Goal: Information Seeking & Learning: Check status

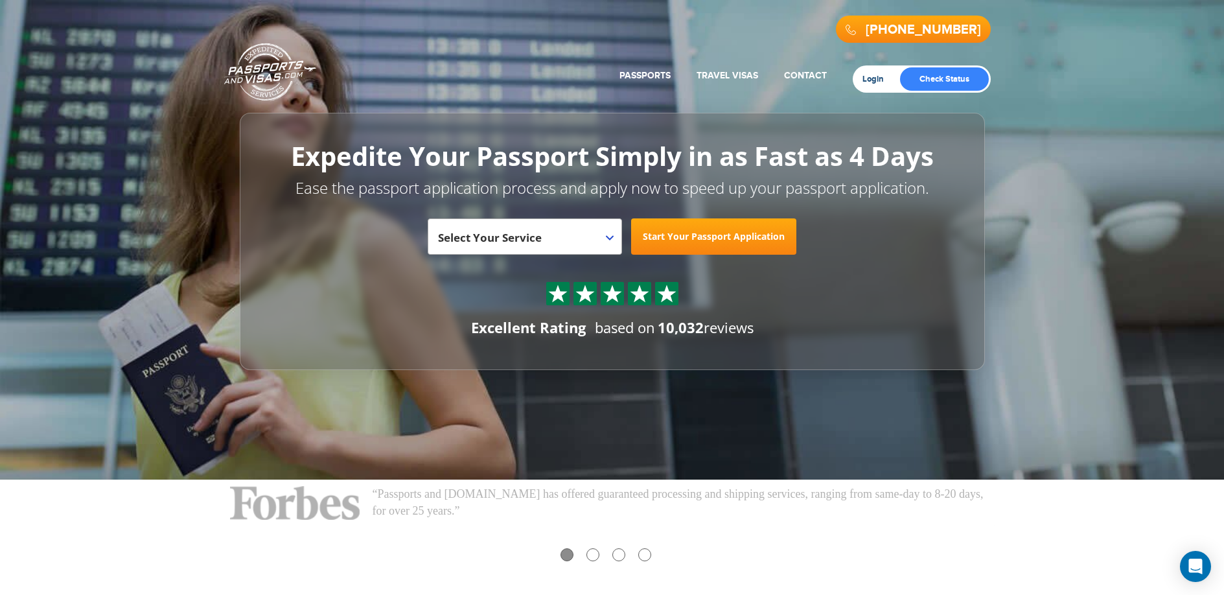
click at [880, 82] on link "Login" at bounding box center [878, 79] width 30 height 10
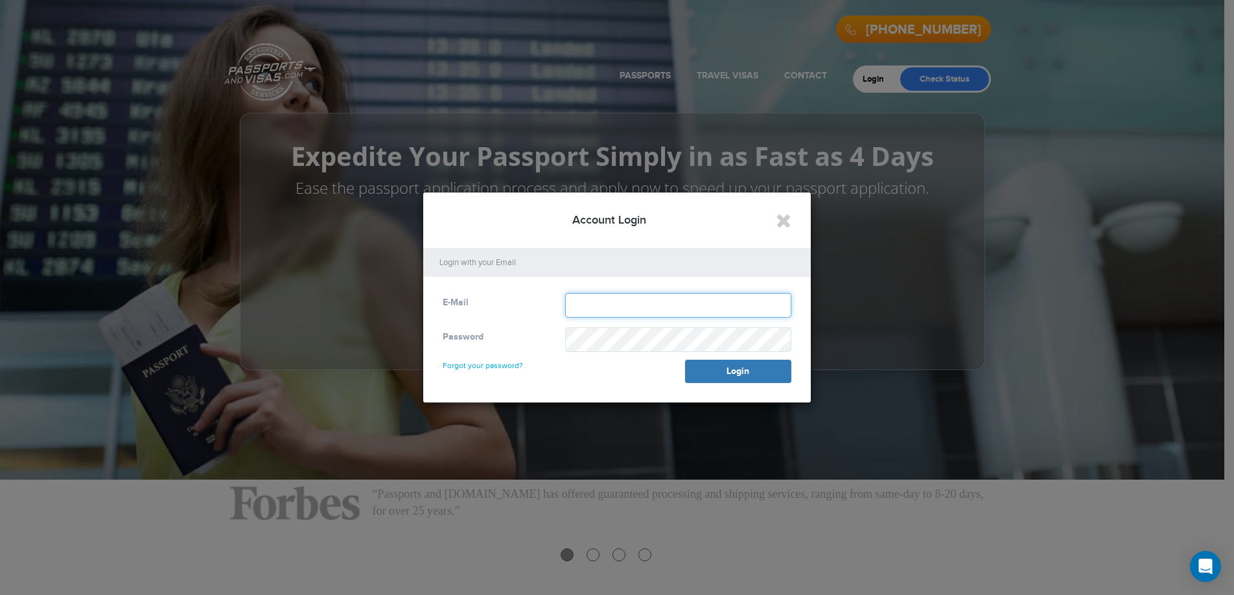
click at [581, 305] on input "text" at bounding box center [678, 305] width 226 height 25
click at [586, 310] on input "text" at bounding box center [678, 305] width 226 height 25
type input "**********"
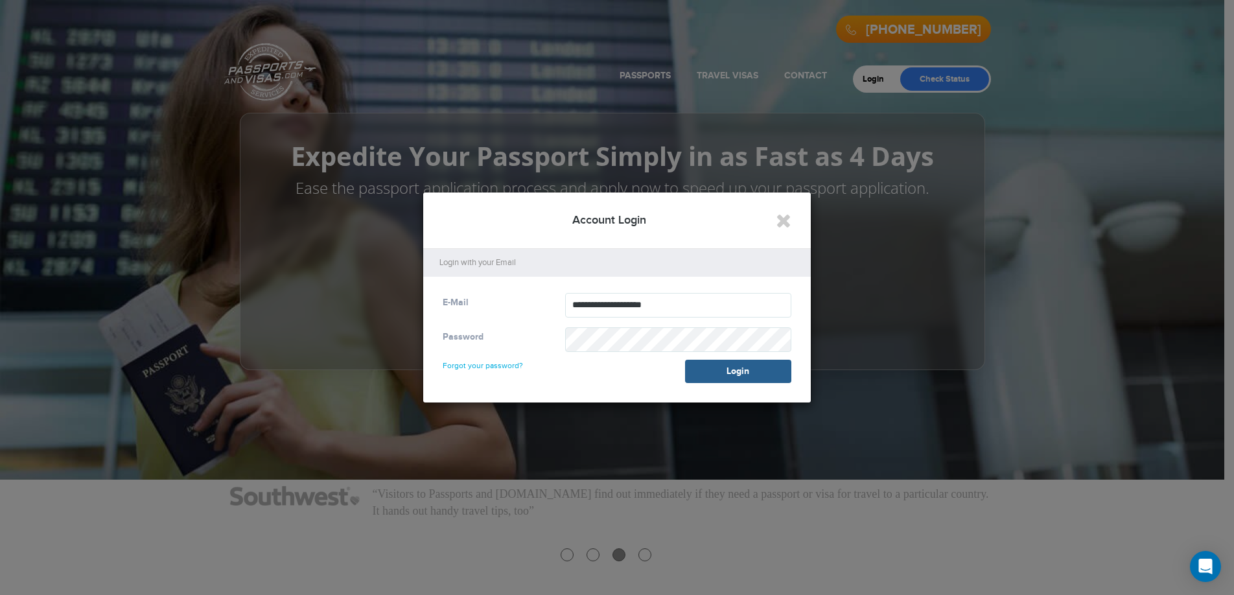
click at [710, 369] on button "Login" at bounding box center [738, 371] width 106 height 23
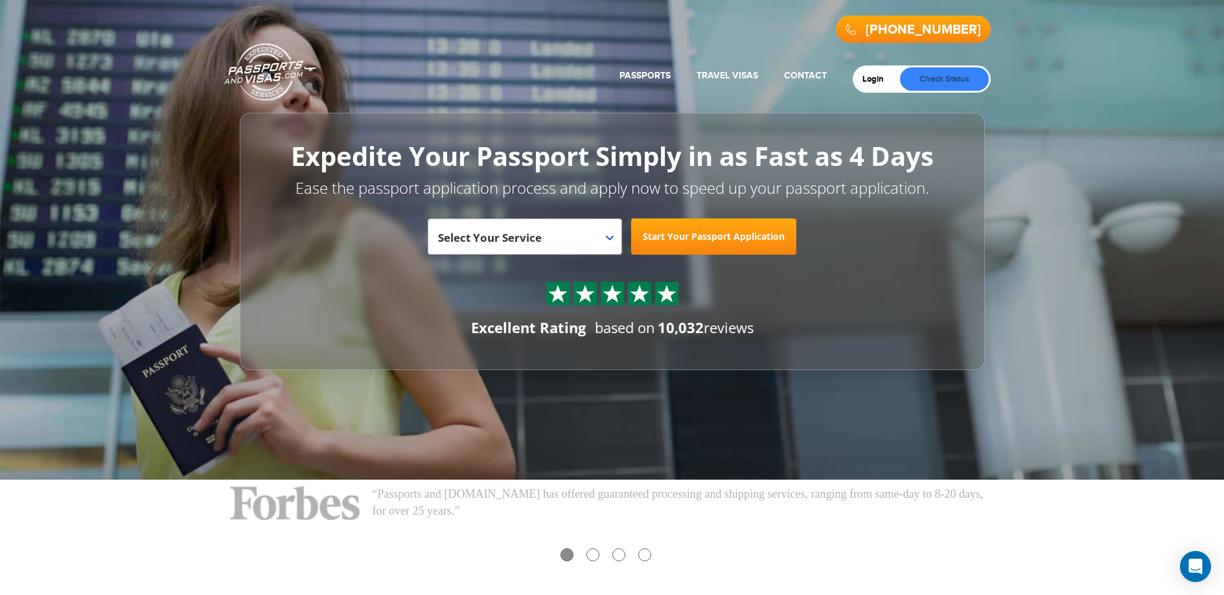
click at [925, 78] on link "Check Status" at bounding box center [944, 78] width 89 height 23
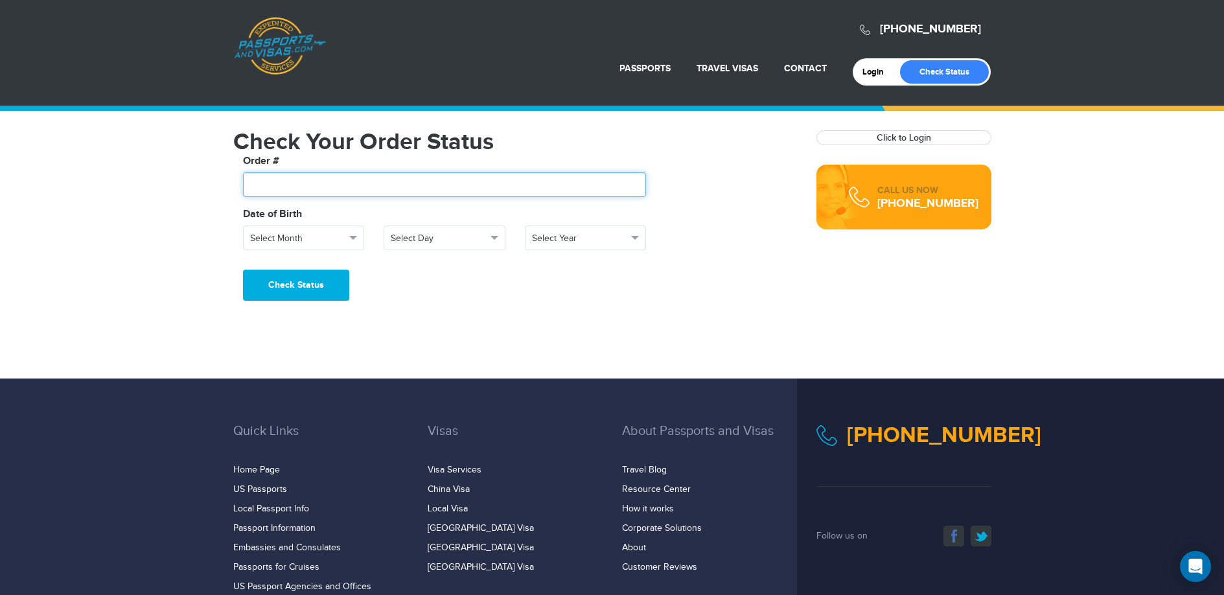
click at [320, 186] on input "text" at bounding box center [445, 184] width 404 height 25
click at [286, 241] on span "Select Month" at bounding box center [298, 238] width 96 height 13
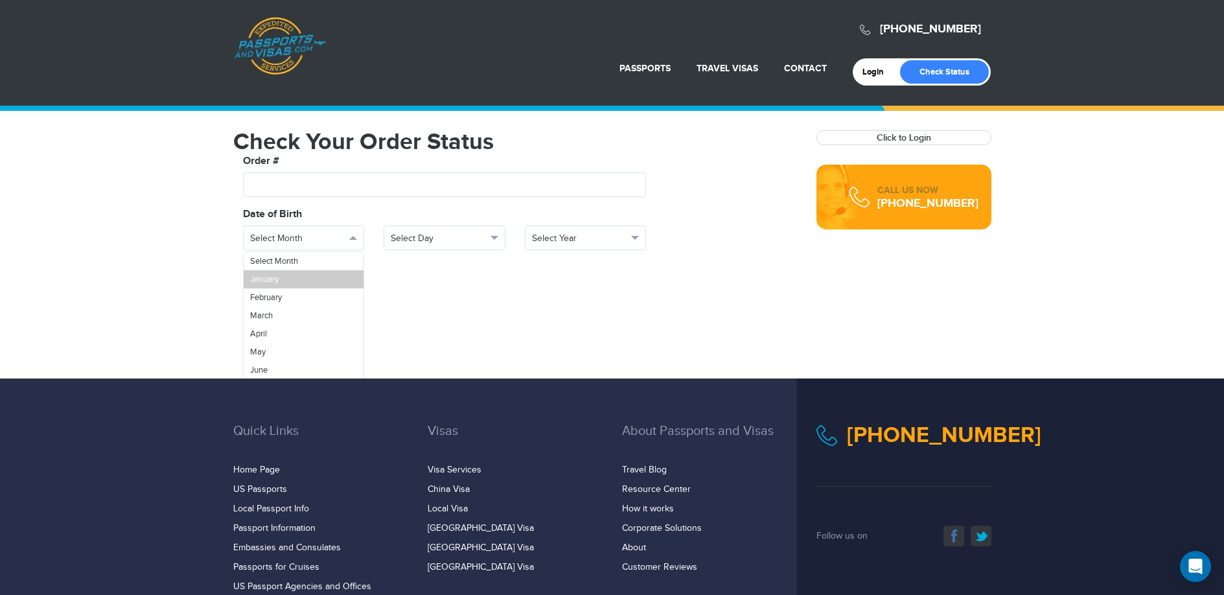
click at [276, 275] on span "January" at bounding box center [264, 279] width 29 height 10
click at [409, 240] on span "Select Day" at bounding box center [439, 238] width 96 height 13
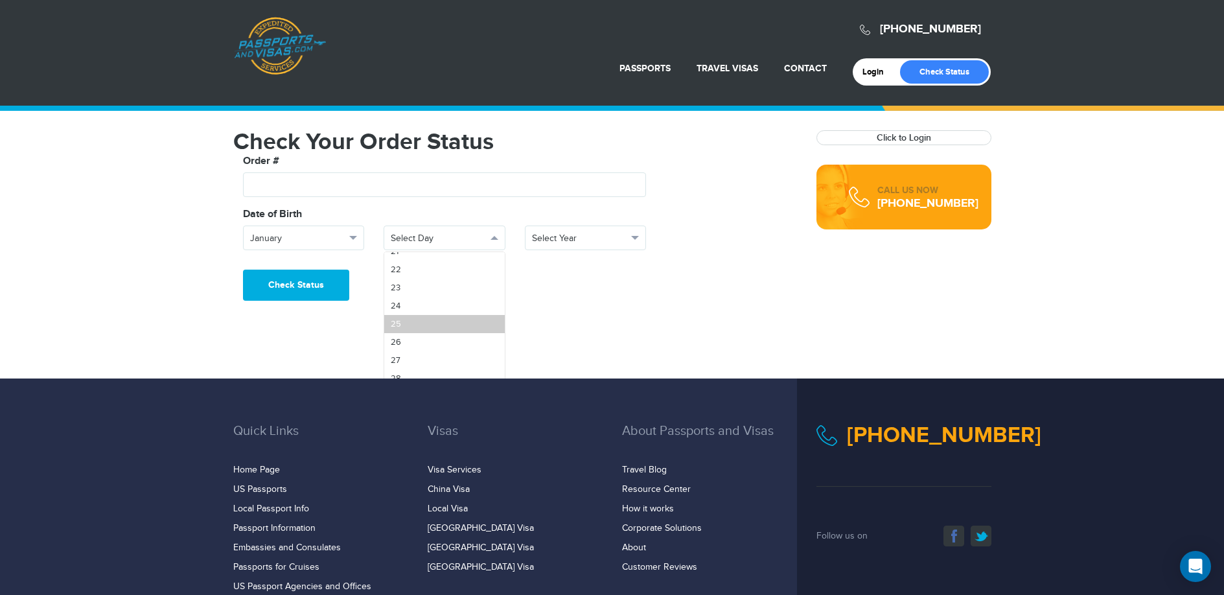
click at [398, 321] on span "25" at bounding box center [396, 324] width 10 height 10
click at [601, 244] on span "Select Year" at bounding box center [580, 238] width 96 height 13
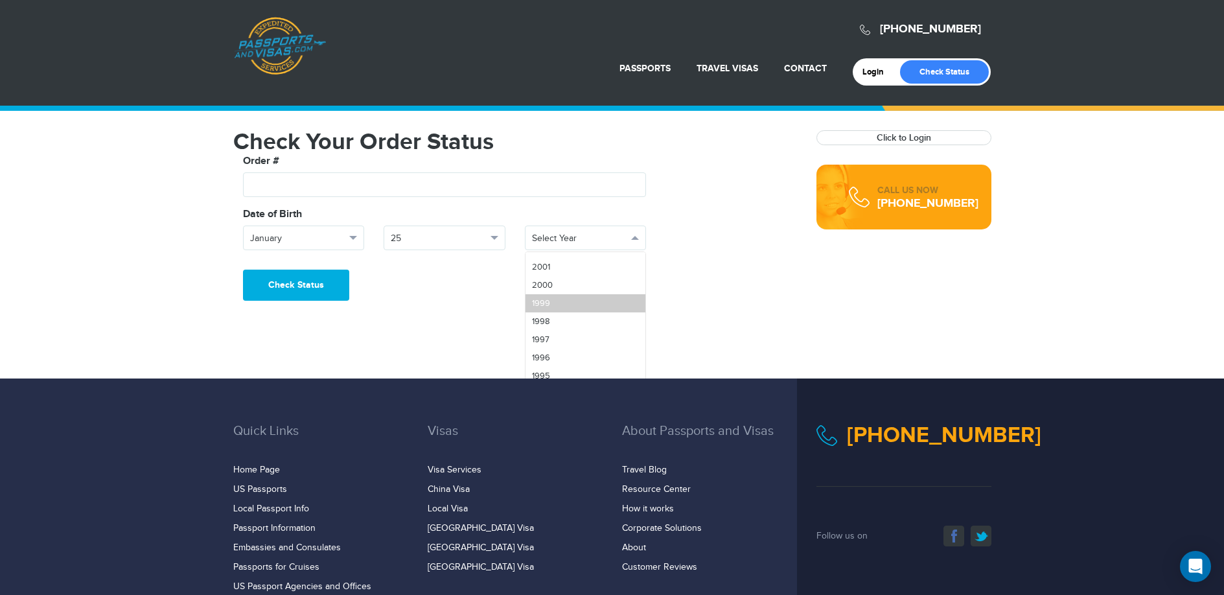
click at [562, 307] on link "1999" at bounding box center [586, 303] width 121 height 18
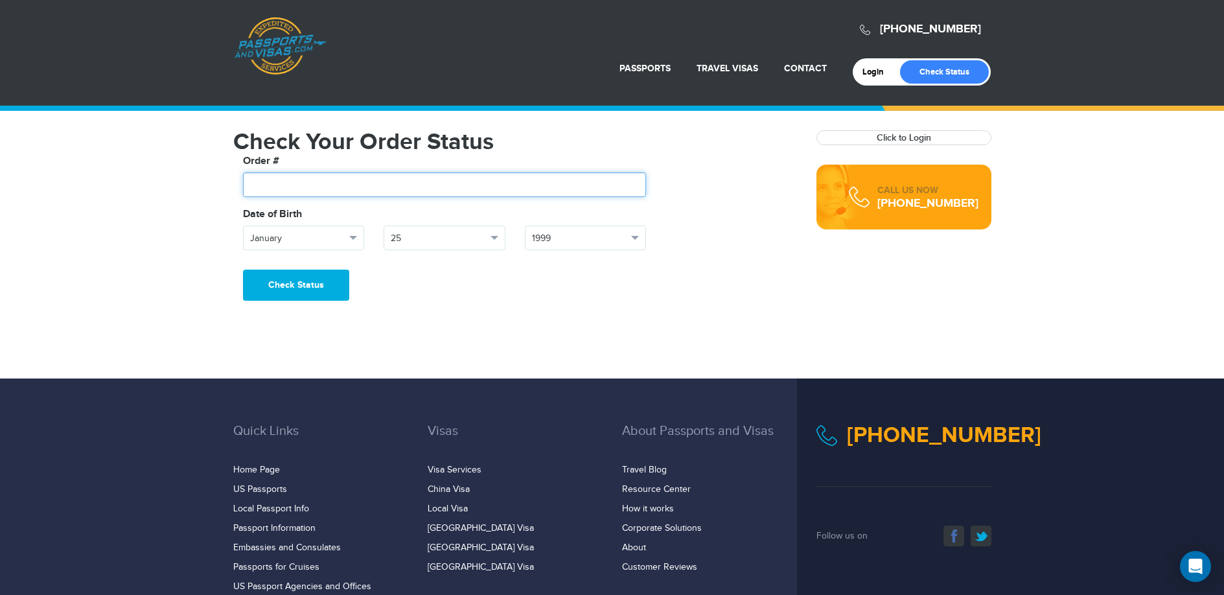
click at [297, 191] on input "text" at bounding box center [445, 184] width 404 height 25
type input "*******"
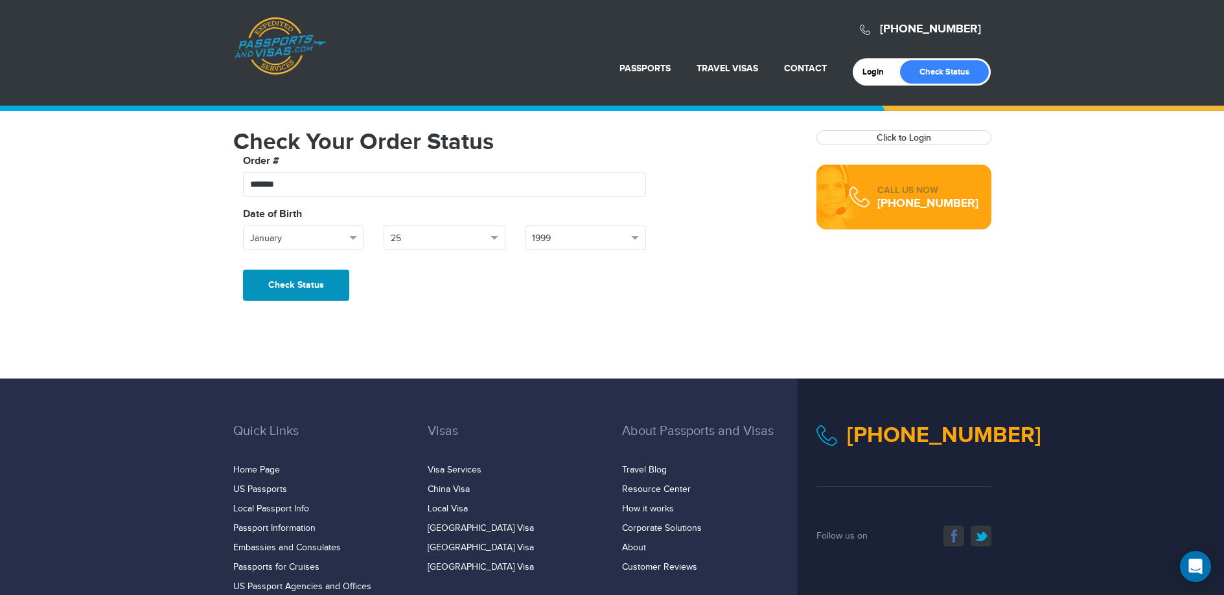
click at [327, 283] on button "Check Status" at bounding box center [296, 285] width 106 height 31
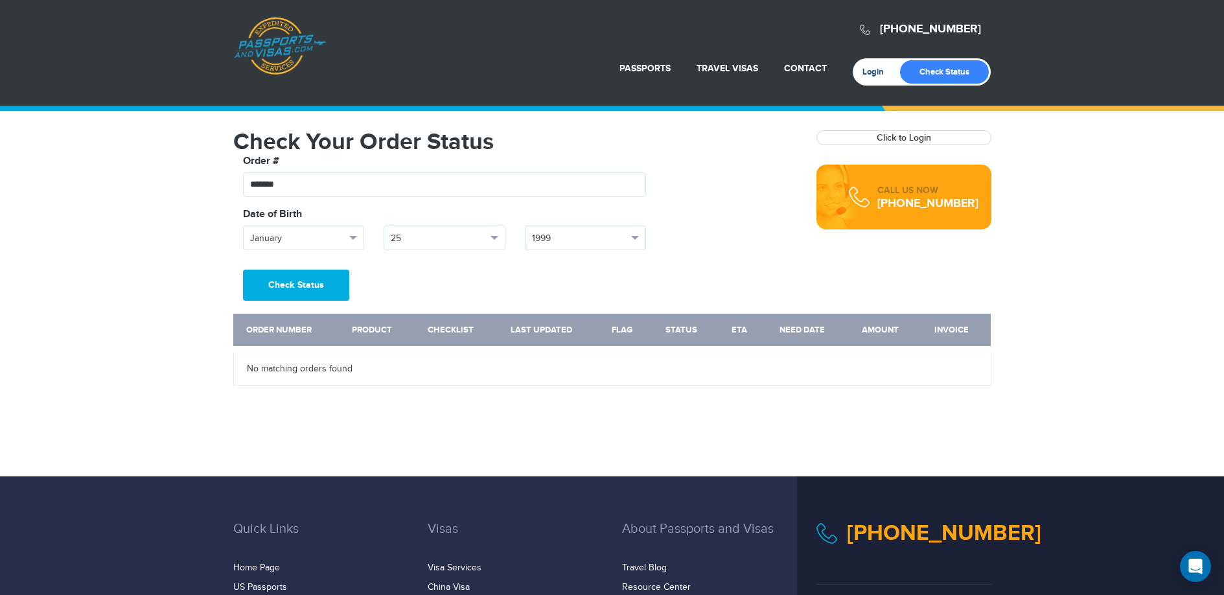
click at [875, 67] on link "Login" at bounding box center [878, 72] width 30 height 10
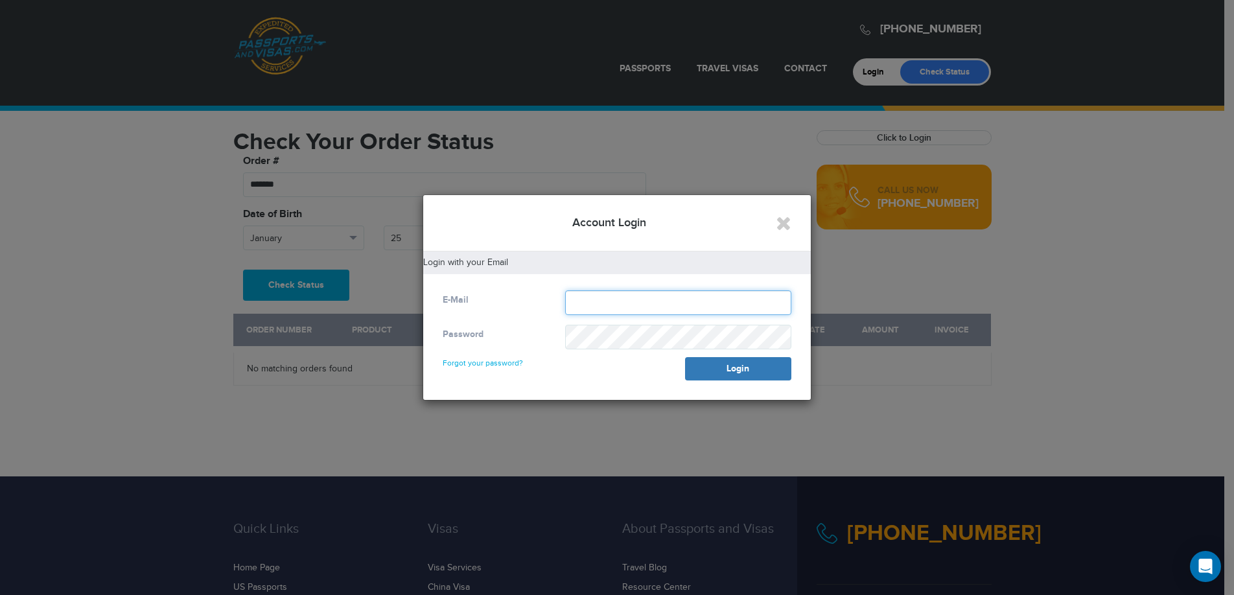
click at [607, 302] on input "text" at bounding box center [678, 302] width 226 height 25
type input "**********"
click at [489, 363] on link "Forgot your password?" at bounding box center [483, 357] width 80 height 21
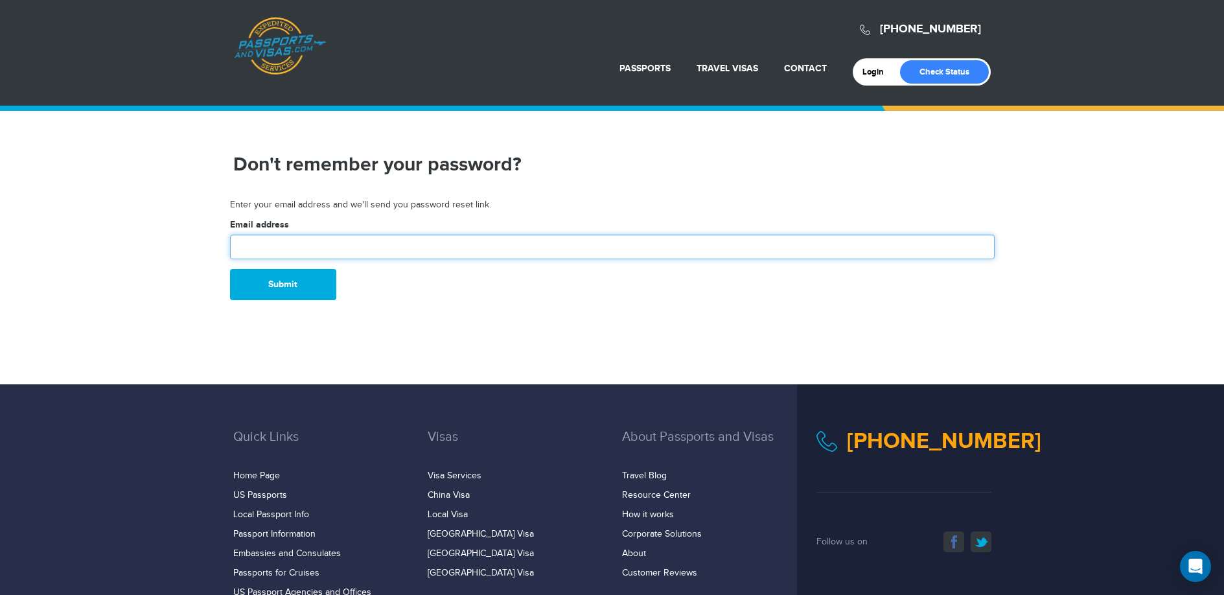
click at [381, 249] on input "text" at bounding box center [612, 247] width 765 height 25
type input "**********"
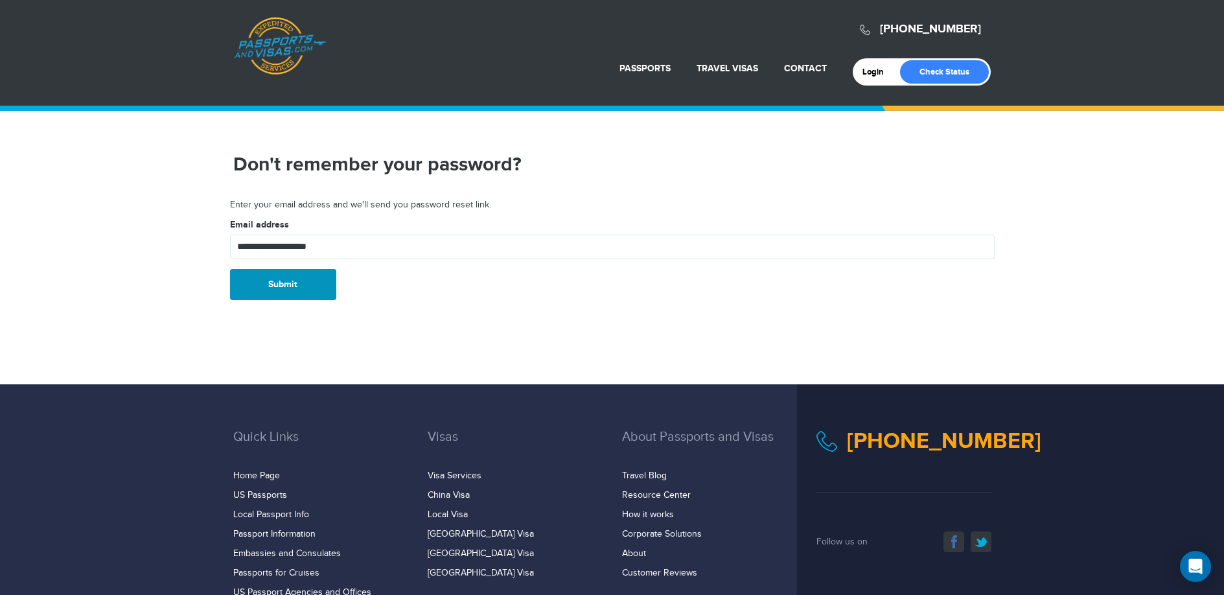
click at [269, 285] on button "Submit" at bounding box center [283, 284] width 106 height 31
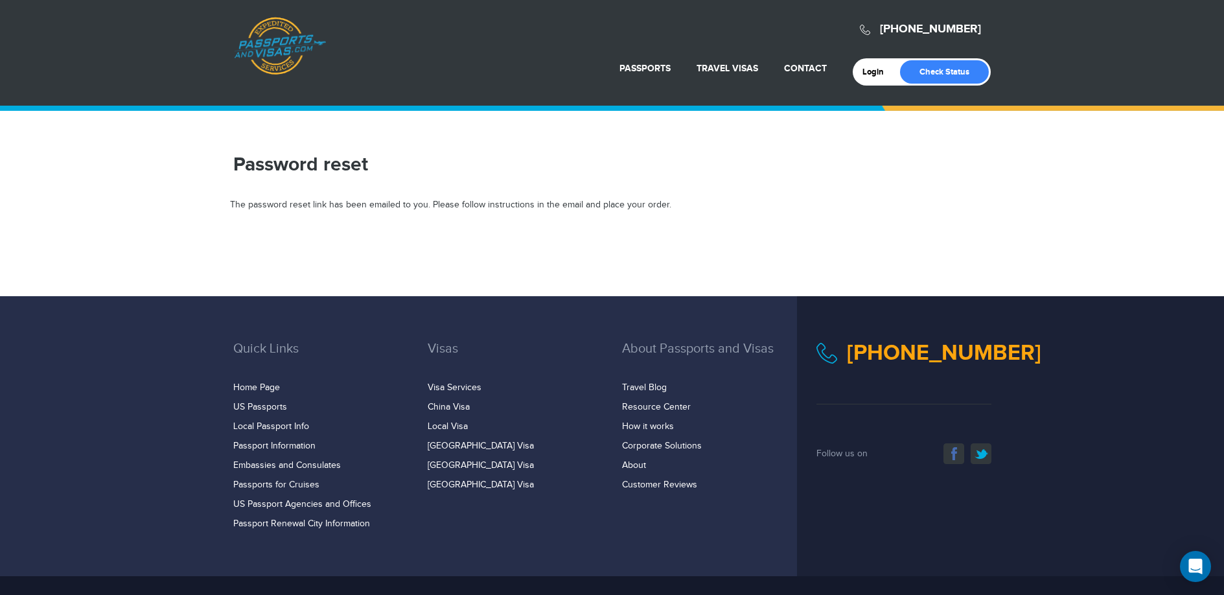
click at [284, 42] on link "Passports & [DOMAIN_NAME]" at bounding box center [280, 46] width 92 height 58
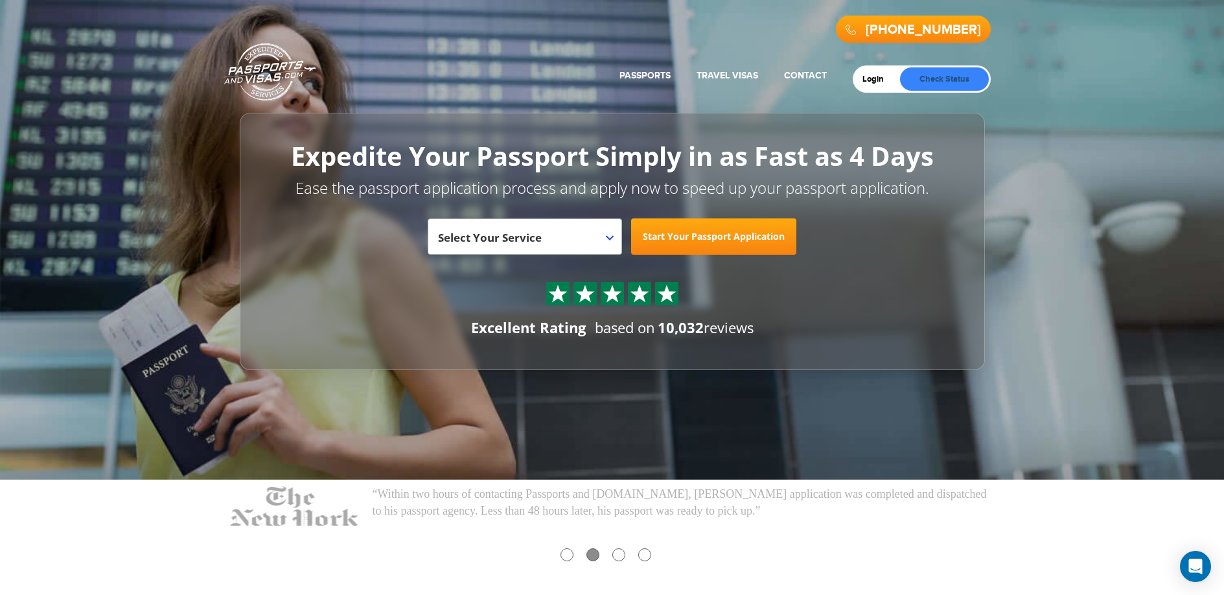
click at [963, 82] on link "Check Status" at bounding box center [944, 78] width 89 height 23
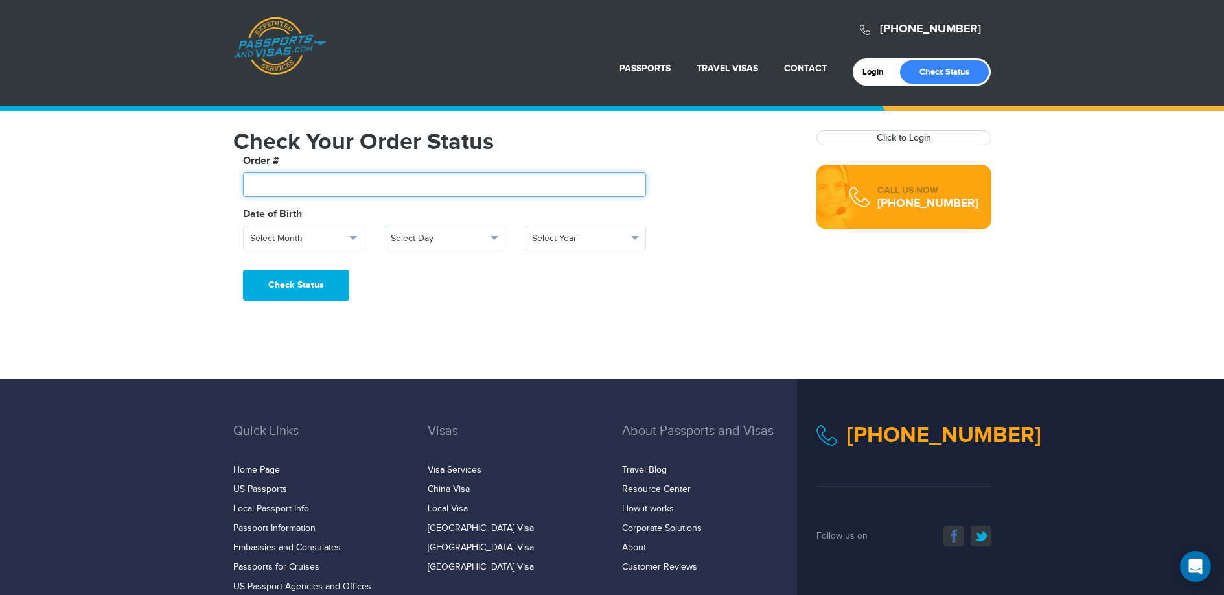
click at [291, 189] on input "text" at bounding box center [445, 184] width 404 height 25
click at [544, 263] on fieldset "**********" at bounding box center [515, 212] width 564 height 116
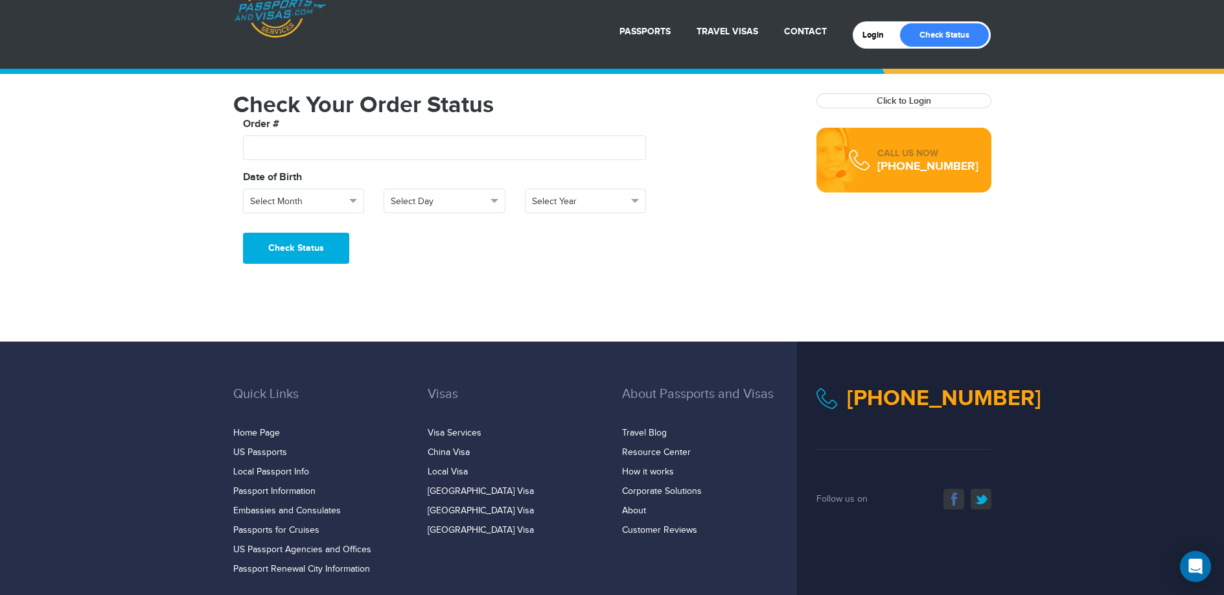
scroll to position [35, 0]
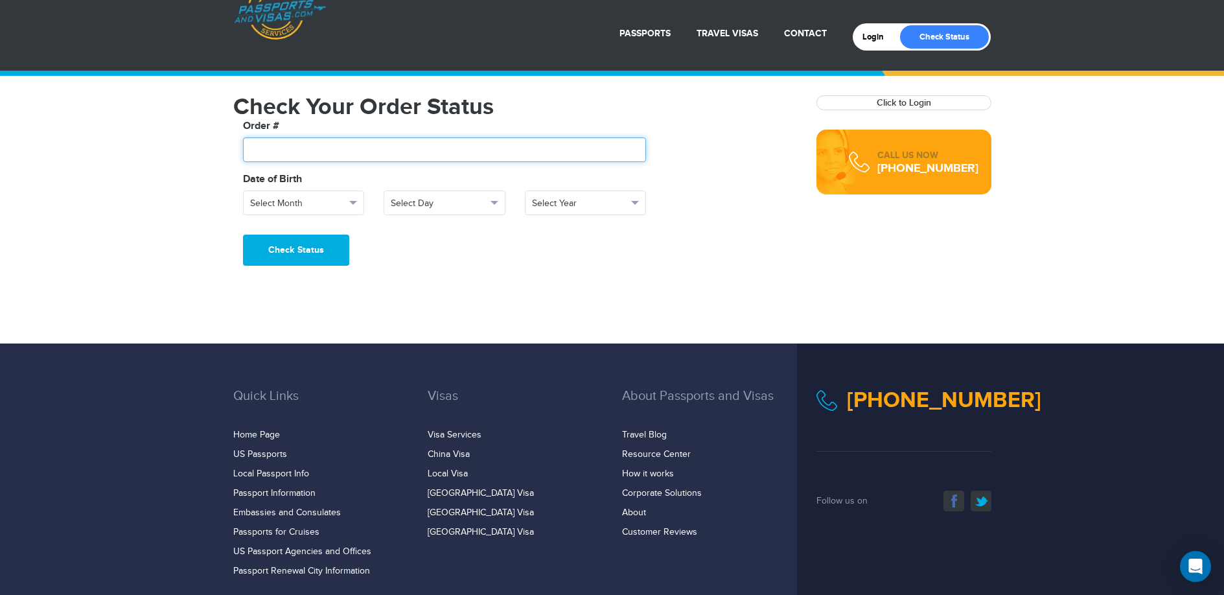
click at [249, 150] on input "text" at bounding box center [445, 149] width 404 height 25
type input "*******"
click at [303, 207] on span "Select Month" at bounding box center [298, 203] width 96 height 13
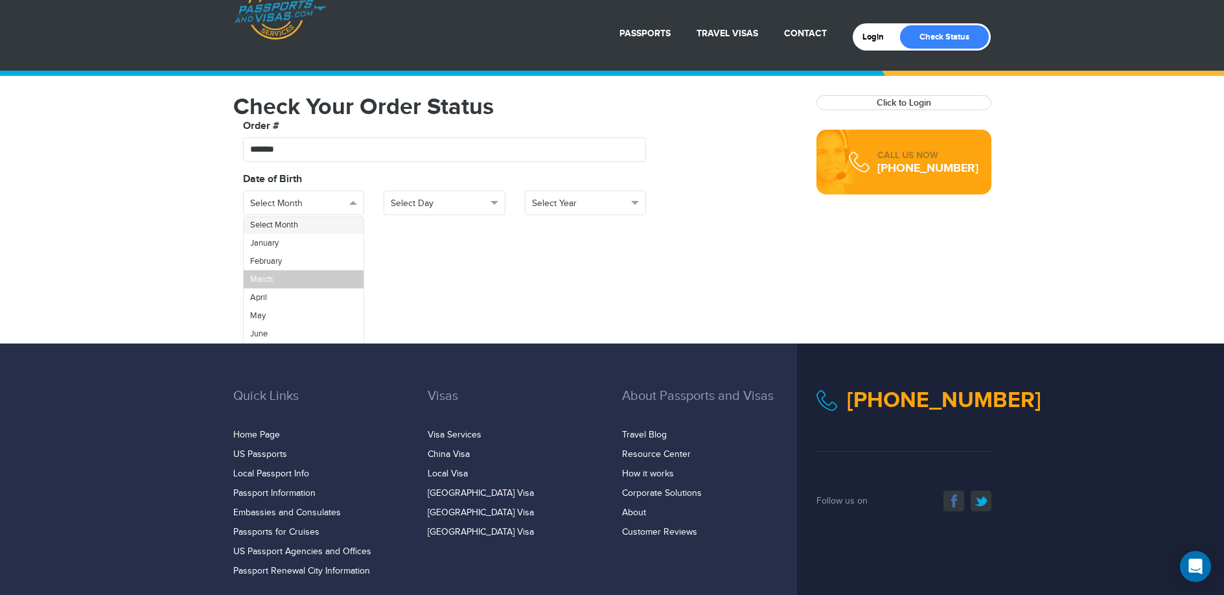
scroll to position [0, 0]
click at [274, 246] on span "January" at bounding box center [264, 244] width 29 height 10
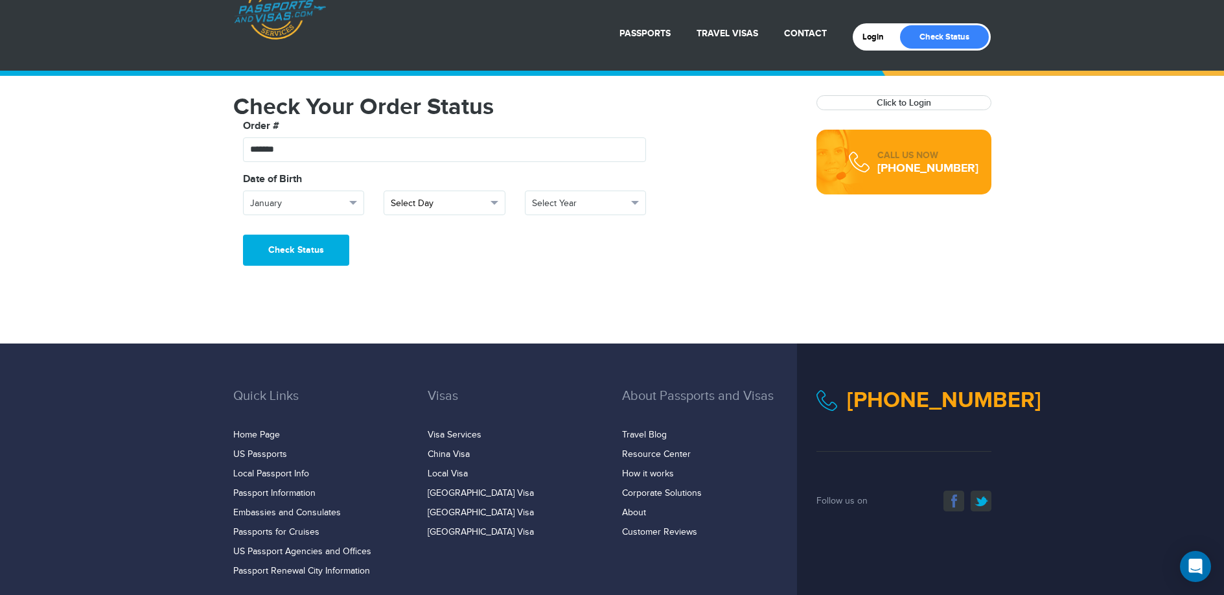
click at [404, 205] on span "Select Day" at bounding box center [439, 203] width 96 height 13
click at [410, 288] on link "25" at bounding box center [444, 289] width 121 height 18
click at [609, 204] on span "Select Year" at bounding box center [580, 203] width 96 height 13
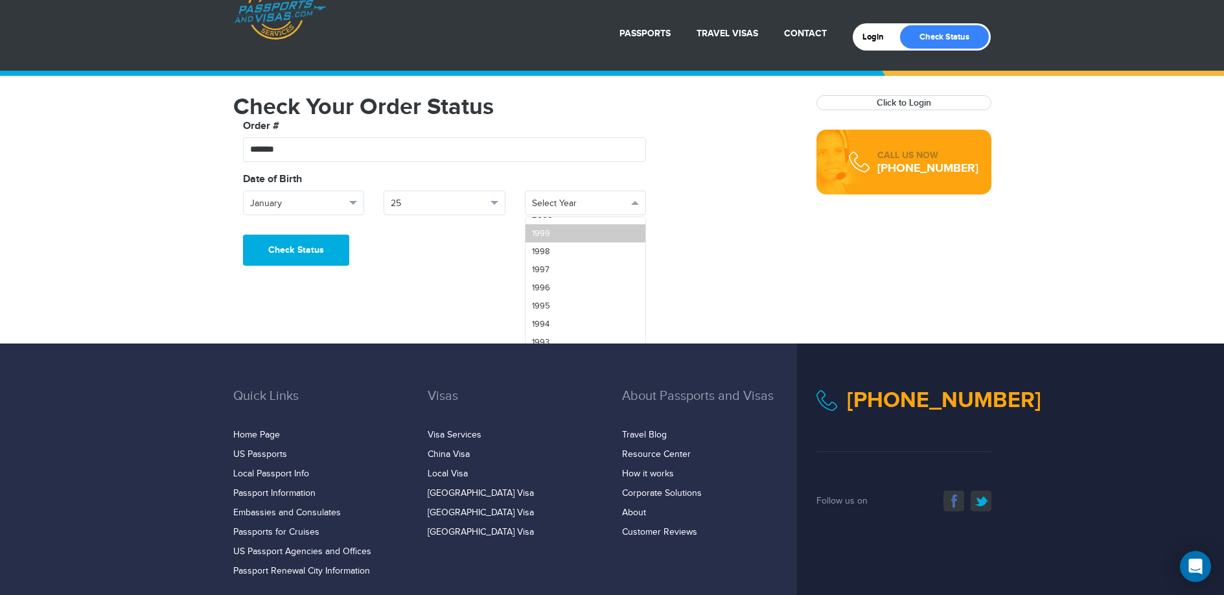
click at [555, 236] on link "1999" at bounding box center [586, 233] width 121 height 18
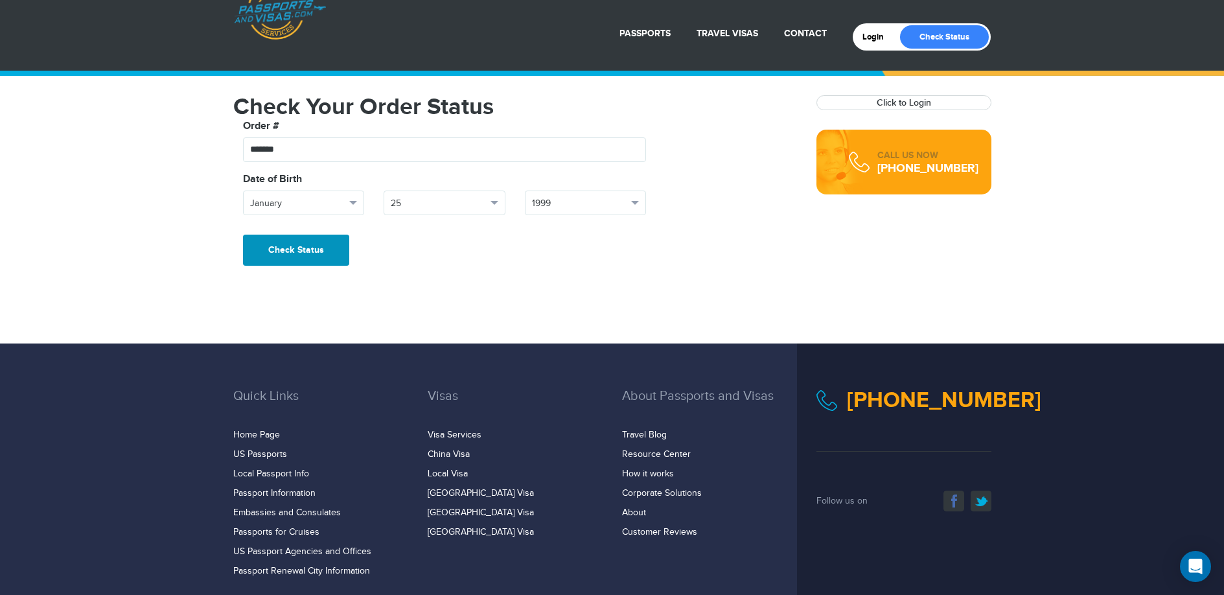
click at [319, 250] on button "Check Status" at bounding box center [296, 250] width 106 height 31
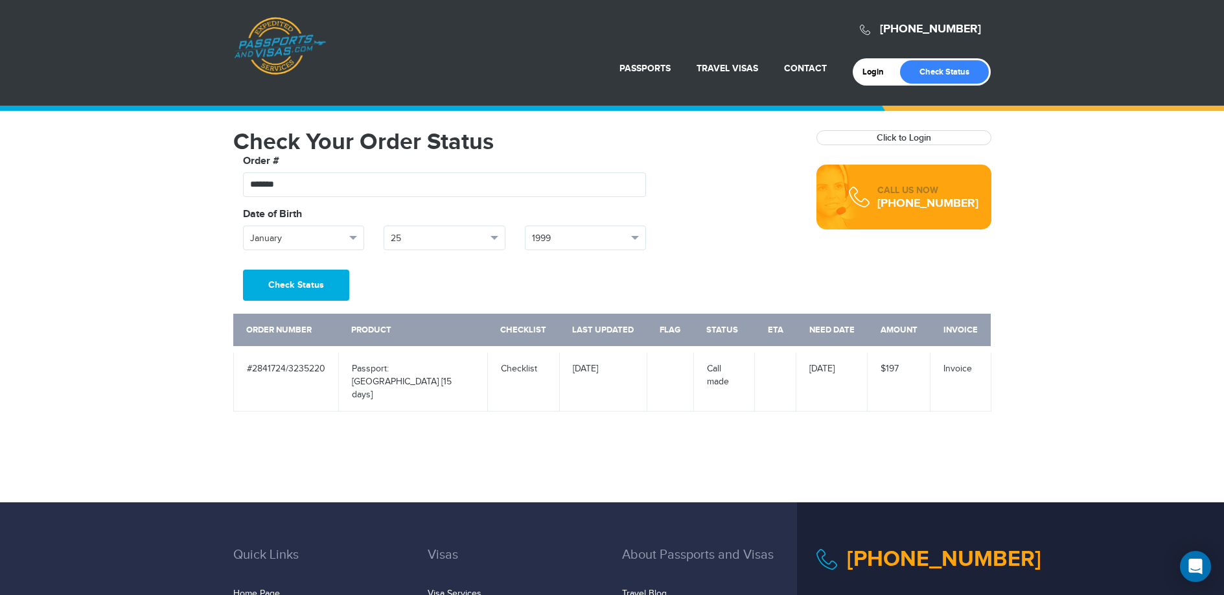
click at [281, 369] on td "#2841724/3235220" at bounding box center [285, 380] width 105 height 62
click at [388, 371] on td "Passport: [GEOGRAPHIC_DATA] [15 days]" at bounding box center [412, 380] width 149 height 62
click at [423, 372] on td "Passport: [GEOGRAPHIC_DATA] [15 days]" at bounding box center [412, 380] width 149 height 62
click at [560, 368] on td "[DATE]" at bounding box center [602, 380] width 87 height 62
click at [597, 365] on td "[DATE]" at bounding box center [602, 380] width 87 height 62
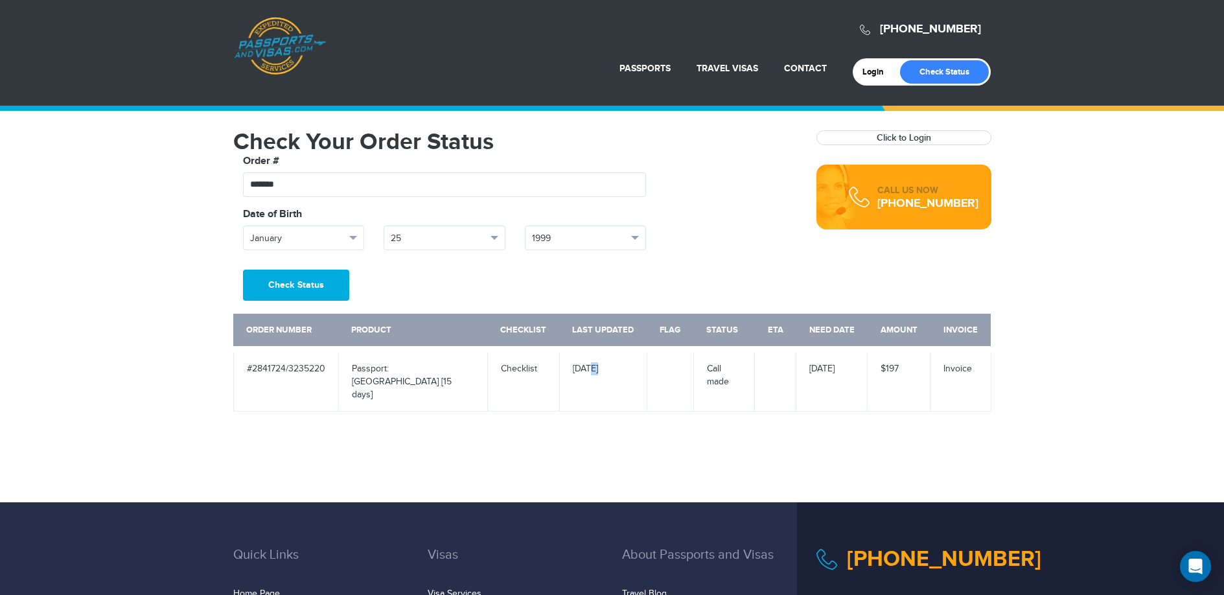
click at [597, 365] on td "[DATE]" at bounding box center [602, 380] width 87 height 62
drag, startPoint x: 687, startPoint y: 368, endPoint x: 743, endPoint y: 369, distance: 55.7
click at [688, 368] on td at bounding box center [670, 380] width 47 height 62
click at [743, 369] on td "Call made" at bounding box center [724, 380] width 62 height 62
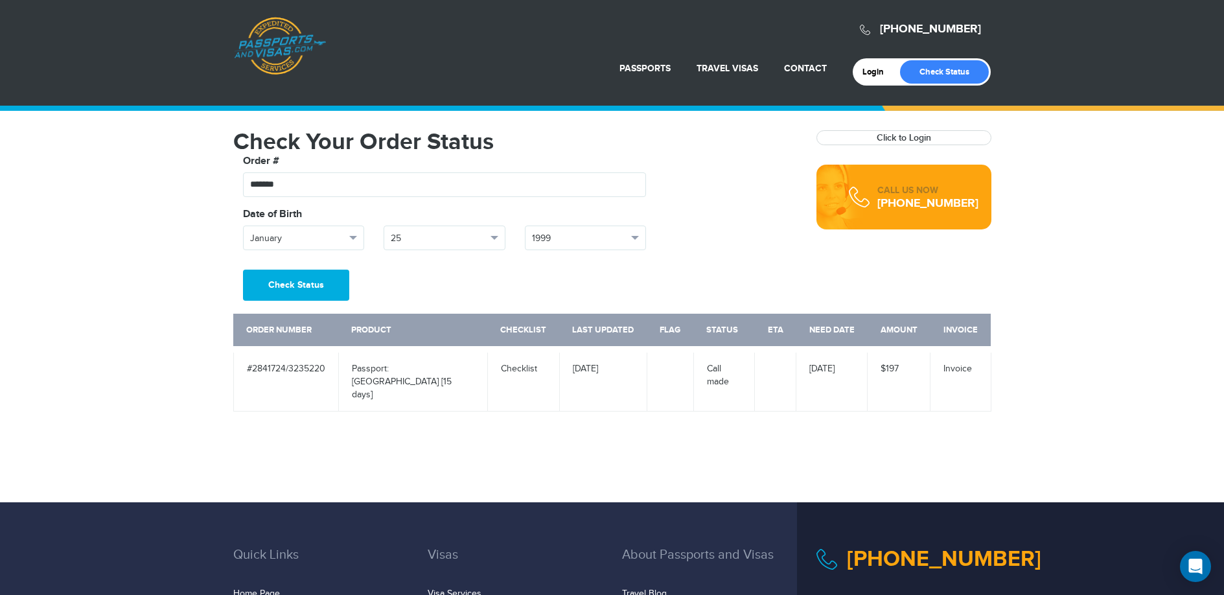
click at [718, 377] on td "Call made" at bounding box center [724, 380] width 62 height 62
click at [263, 365] on td "#2841724/3235220" at bounding box center [285, 380] width 105 height 62
click at [390, 369] on td "Passport: [GEOGRAPHIC_DATA] [15 days]" at bounding box center [412, 380] width 149 height 62
click at [393, 369] on td "Passport: [GEOGRAPHIC_DATA] [15 days]" at bounding box center [412, 380] width 149 height 62
click at [395, 369] on td "Passport: [GEOGRAPHIC_DATA] [15 days]" at bounding box center [412, 380] width 149 height 62
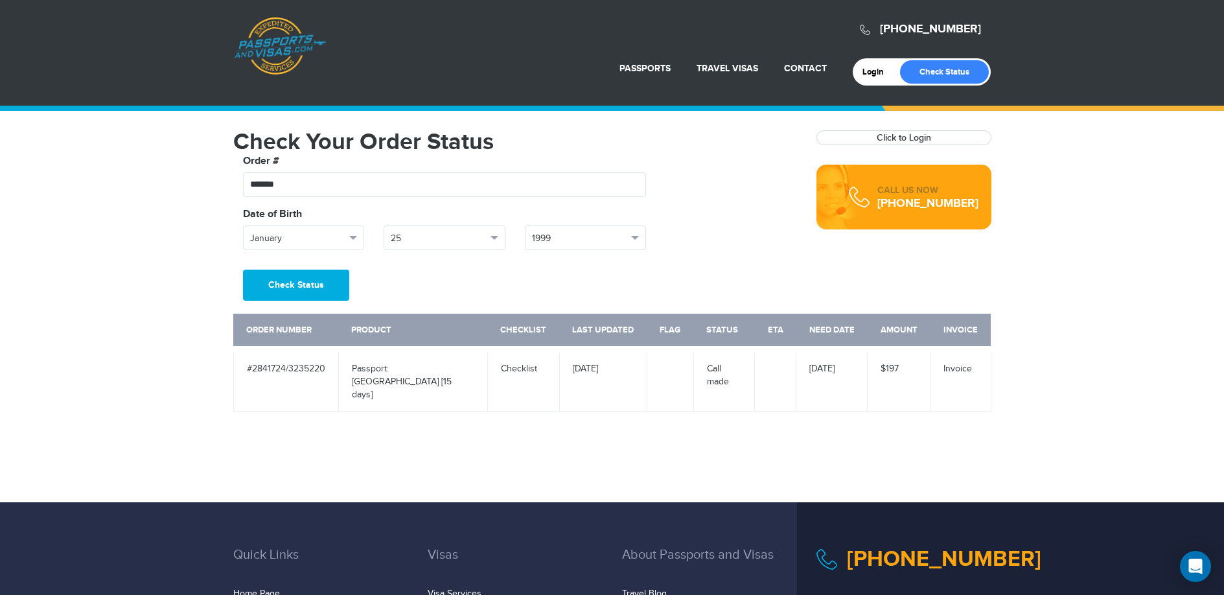
click at [395, 369] on td "Passport: [GEOGRAPHIC_DATA] [15 days]" at bounding box center [412, 380] width 149 height 62
click at [588, 369] on td "[DATE]" at bounding box center [602, 380] width 87 height 62
drag, startPoint x: 594, startPoint y: 369, endPoint x: 646, endPoint y: 369, distance: 51.8
click at [635, 369] on td "[DATE]" at bounding box center [602, 380] width 87 height 62
drag, startPoint x: 769, startPoint y: 367, endPoint x: 802, endPoint y: 366, distance: 33.7
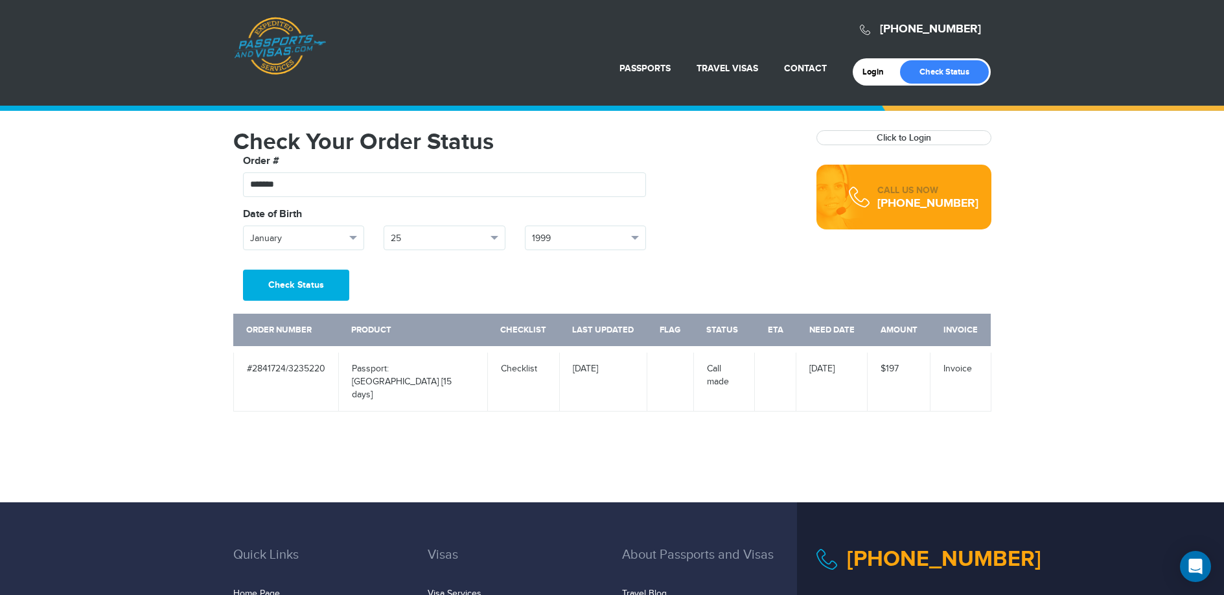
click at [789, 368] on td at bounding box center [775, 380] width 41 height 62
drag, startPoint x: 802, startPoint y: 366, endPoint x: 837, endPoint y: 367, distance: 34.4
click at [832, 367] on td "[DATE]" at bounding box center [831, 380] width 71 height 62
click at [886, 365] on td "$197" at bounding box center [899, 380] width 63 height 62
